Goal: Transaction & Acquisition: Purchase product/service

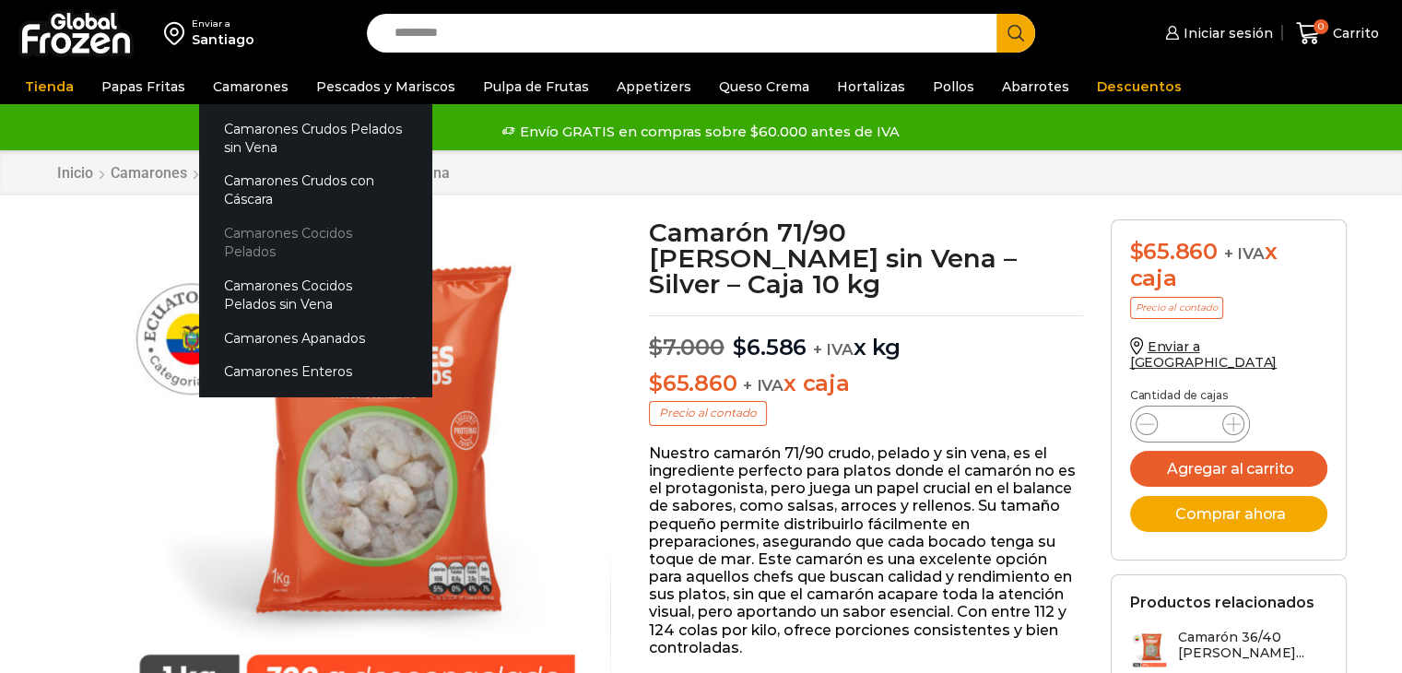
click at [288, 228] on link "Camarones Cocidos Pelados" at bounding box center [315, 243] width 232 height 53
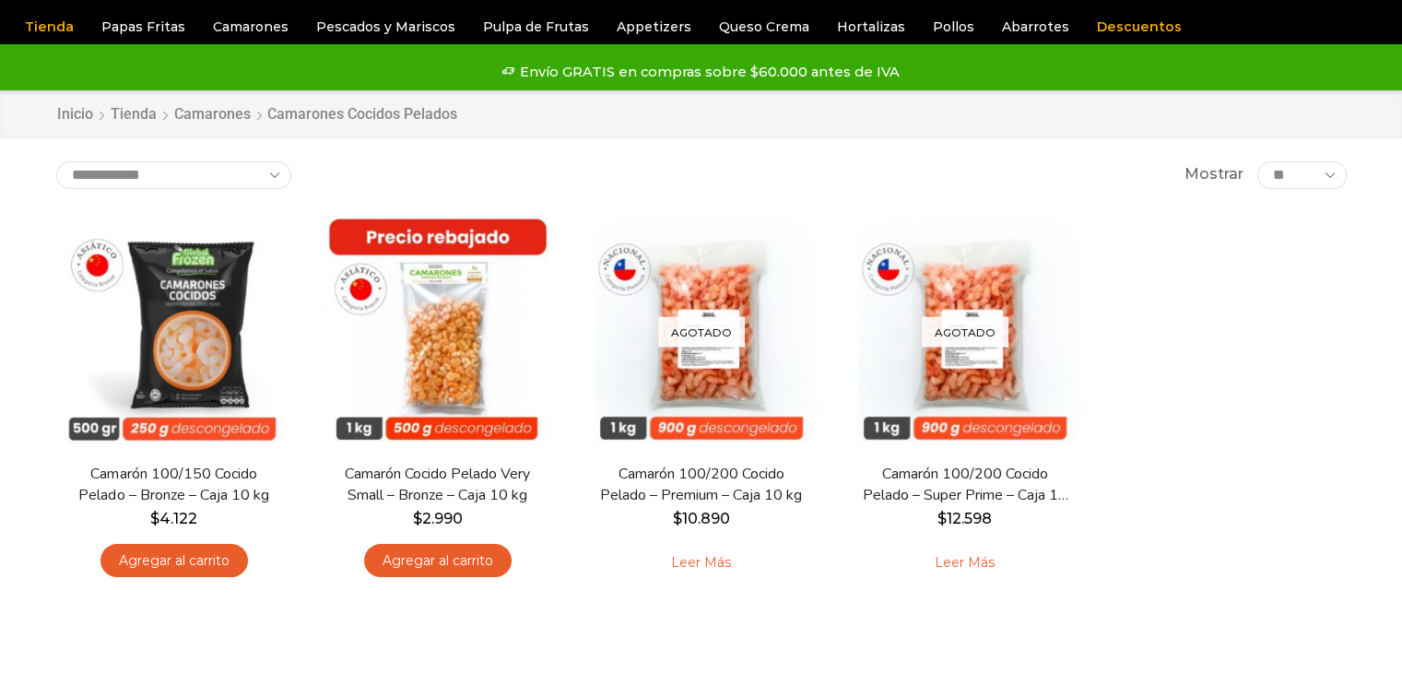
scroll to position [92, 0]
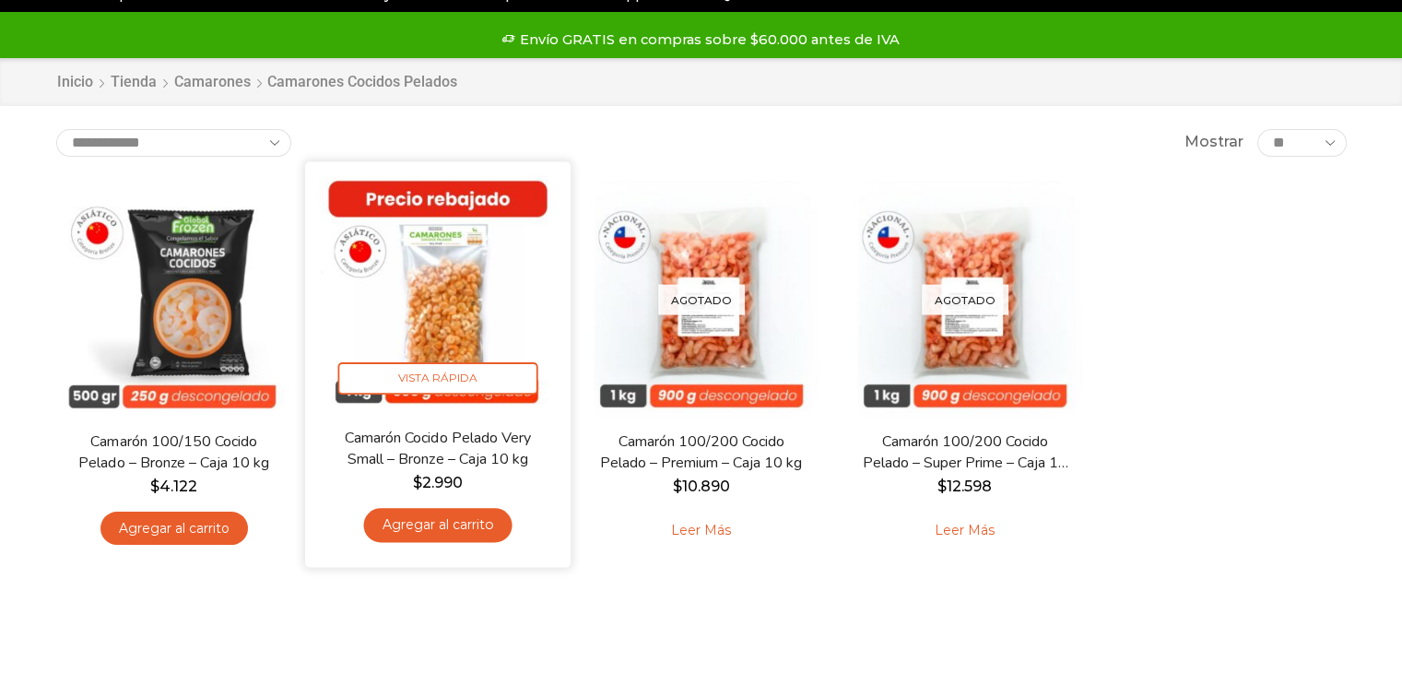
click at [417, 293] on img at bounding box center [438, 294] width 238 height 238
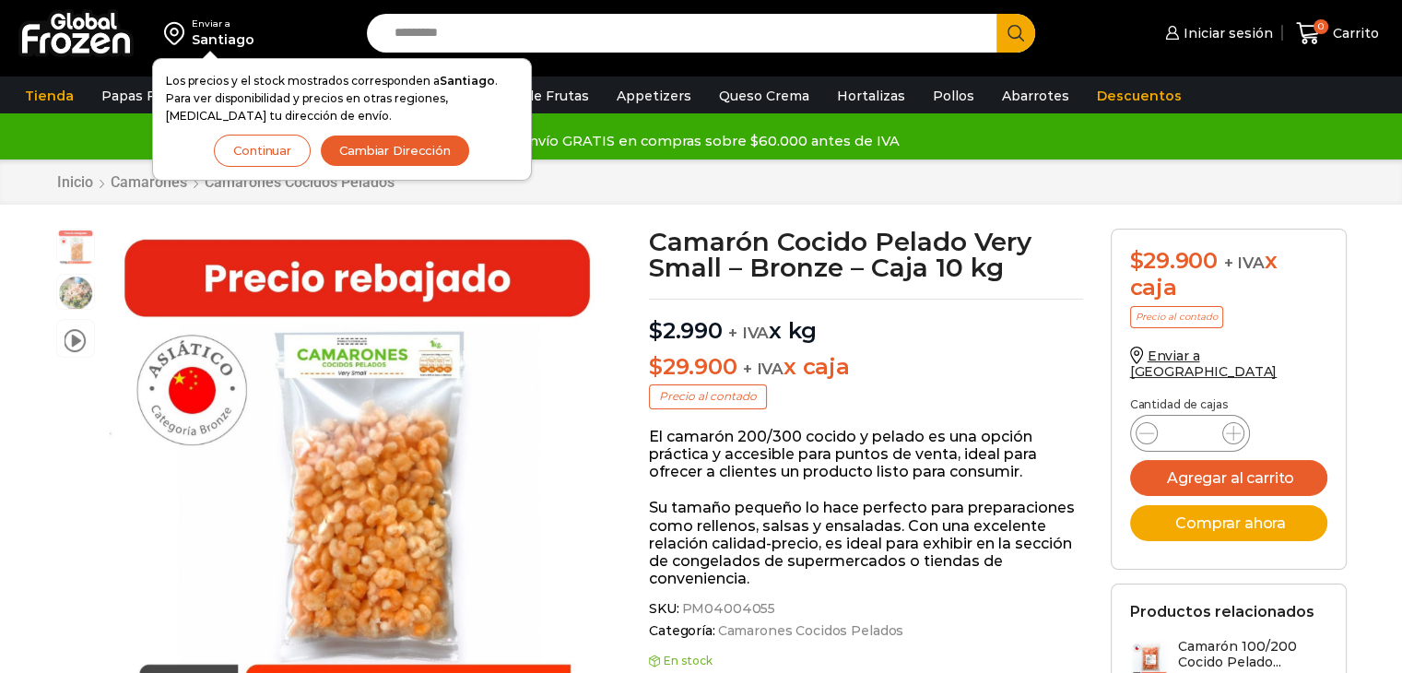
click at [269, 146] on button "Continuar" at bounding box center [262, 151] width 97 height 32
